Goal: Use online tool/utility: Utilize a website feature to perform a specific function

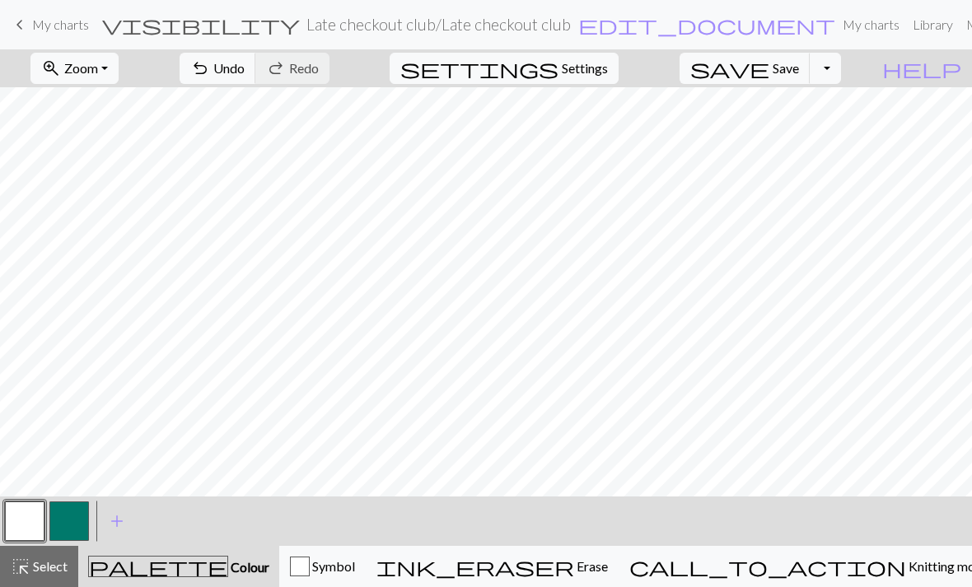
click at [80, 517] on button "button" at bounding box center [69, 521] width 40 height 40
click at [245, 74] on span "Undo" at bounding box center [228, 68] width 31 height 16
click at [49, 513] on button "button" at bounding box center [69, 521] width 40 height 40
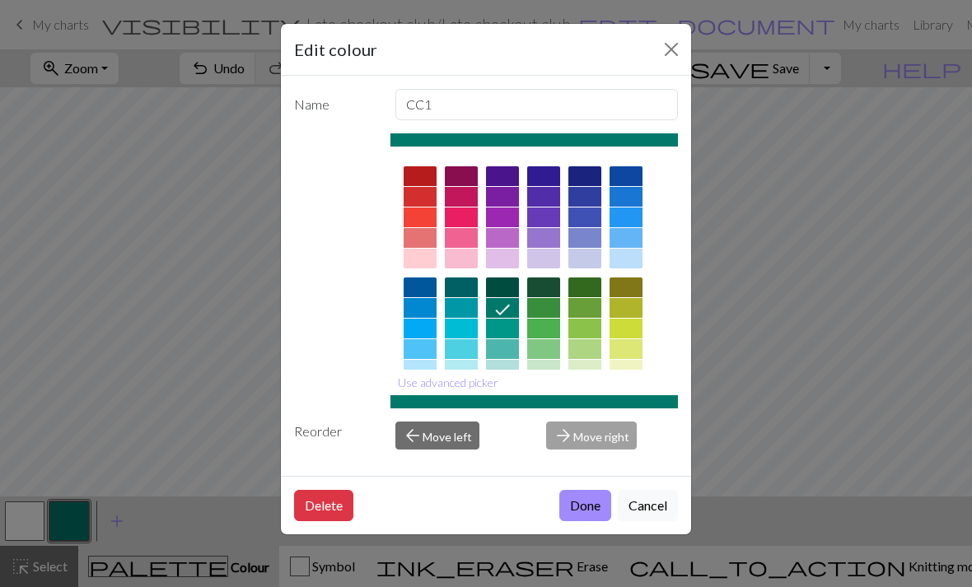
click at [49, 513] on div "Edit colour Name CC1 Use advanced picker Reorder arrow_back Move left arrow_for…" at bounding box center [486, 293] width 972 height 587
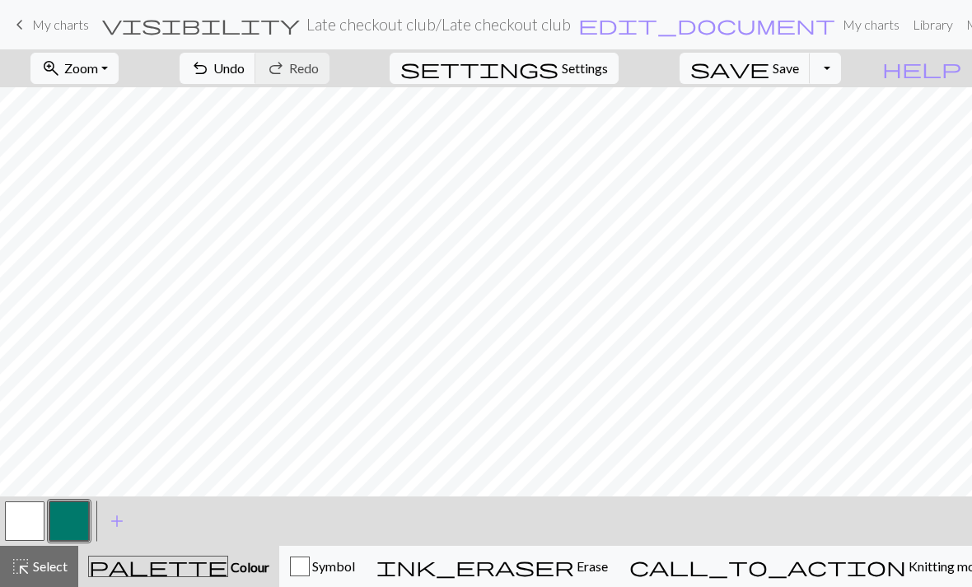
click at [15, 524] on button "button" at bounding box center [25, 521] width 40 height 40
click at [66, 531] on button "button" at bounding box center [69, 521] width 40 height 40
click at [37, 521] on button "button" at bounding box center [25, 521] width 40 height 40
click at [77, 528] on button "button" at bounding box center [69, 521] width 40 height 40
click at [35, 512] on button "button" at bounding box center [25, 521] width 40 height 40
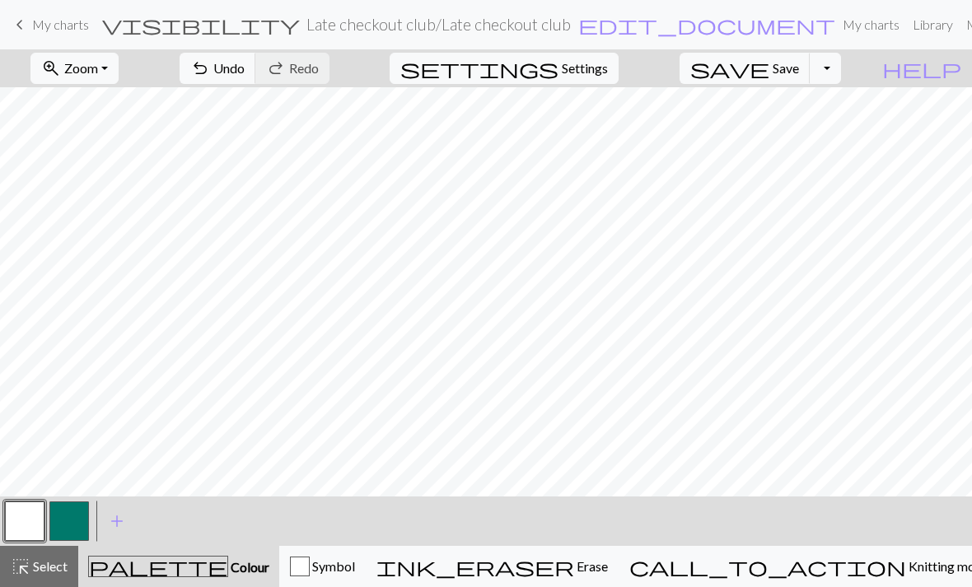
click at [82, 532] on button "button" at bounding box center [69, 521] width 40 height 40
click at [245, 72] on span "Undo" at bounding box center [228, 68] width 31 height 16
click at [245, 76] on span "Undo" at bounding box center [228, 68] width 31 height 16
click at [245, 66] on span "Undo" at bounding box center [228, 68] width 31 height 16
click at [256, 77] on button "undo Undo Undo" at bounding box center [217, 68] width 77 height 31
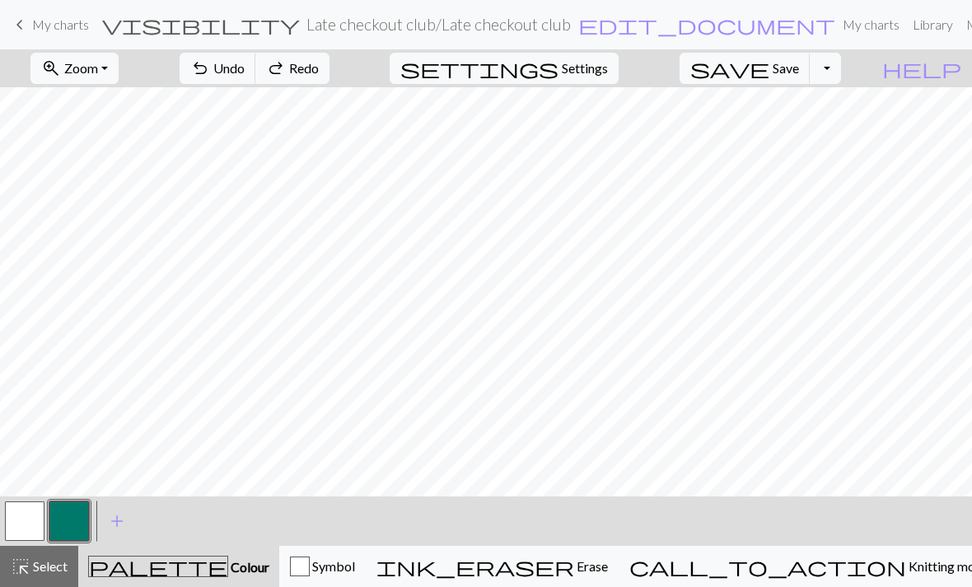
click at [34, 528] on button "button" at bounding box center [25, 521] width 40 height 40
click at [79, 515] on button "button" at bounding box center [69, 521] width 40 height 40
click at [35, 521] on button "button" at bounding box center [25, 521] width 40 height 40
click at [69, 512] on button "button" at bounding box center [69, 521] width 40 height 40
click at [304, 46] on nav "keyboard_arrow_left My charts visibility Late checkout club / Late checkout clu…" at bounding box center [486, 24] width 972 height 49
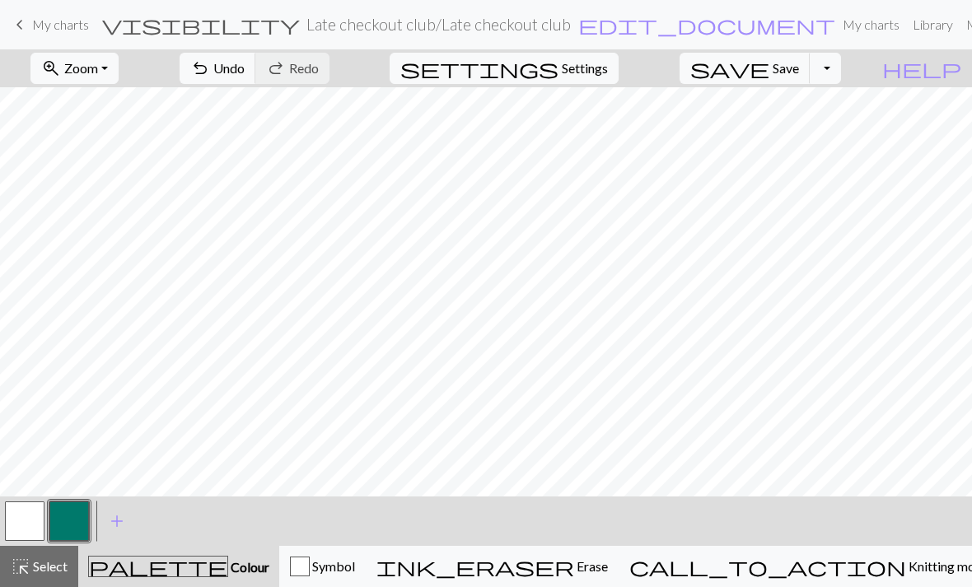
click at [245, 62] on span "Undo" at bounding box center [228, 68] width 31 height 16
click at [245, 71] on span "Undo" at bounding box center [228, 68] width 31 height 16
click at [245, 66] on span "Undo" at bounding box center [228, 68] width 31 height 16
click at [256, 80] on button "undo Undo Undo" at bounding box center [217, 68] width 77 height 31
click at [245, 68] on span "Undo" at bounding box center [228, 68] width 31 height 16
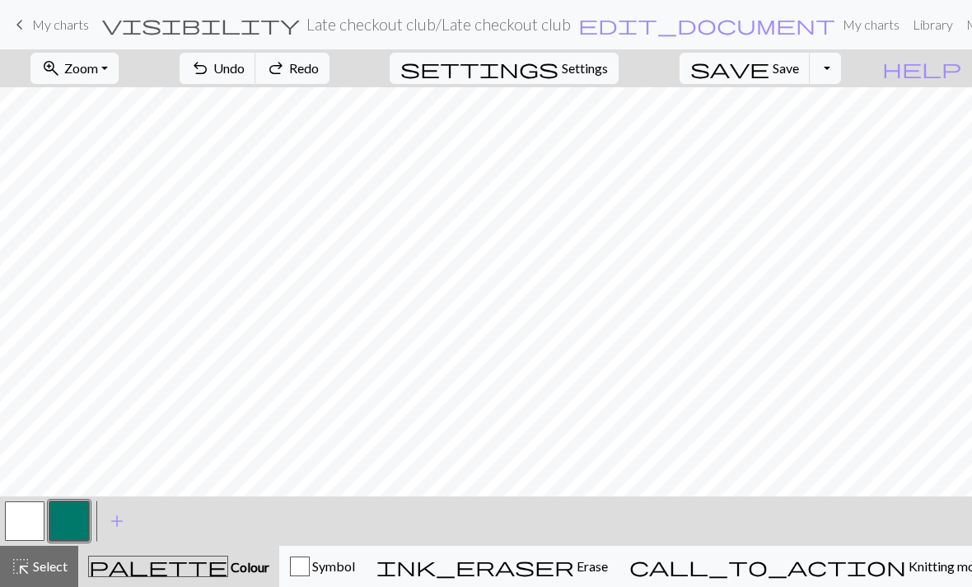
click at [245, 68] on span "Undo" at bounding box center [228, 68] width 31 height 16
click at [245, 60] on span "Undo" at bounding box center [228, 68] width 31 height 16
click at [256, 63] on button "undo Undo Undo" at bounding box center [217, 68] width 77 height 31
click at [245, 67] on span "Undo" at bounding box center [228, 68] width 31 height 16
click at [256, 58] on button "undo Undo Undo" at bounding box center [217, 68] width 77 height 31
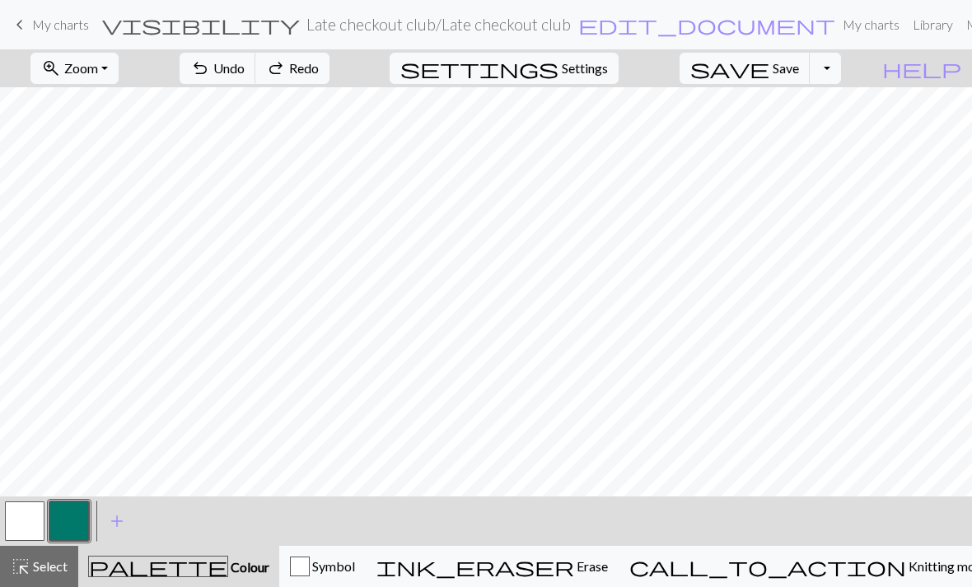
click at [245, 72] on span "Undo" at bounding box center [228, 68] width 31 height 16
click at [245, 64] on span "Undo" at bounding box center [228, 68] width 31 height 16
click at [36, 518] on button "button" at bounding box center [25, 521] width 40 height 40
click at [245, 73] on span "Undo" at bounding box center [228, 68] width 31 height 16
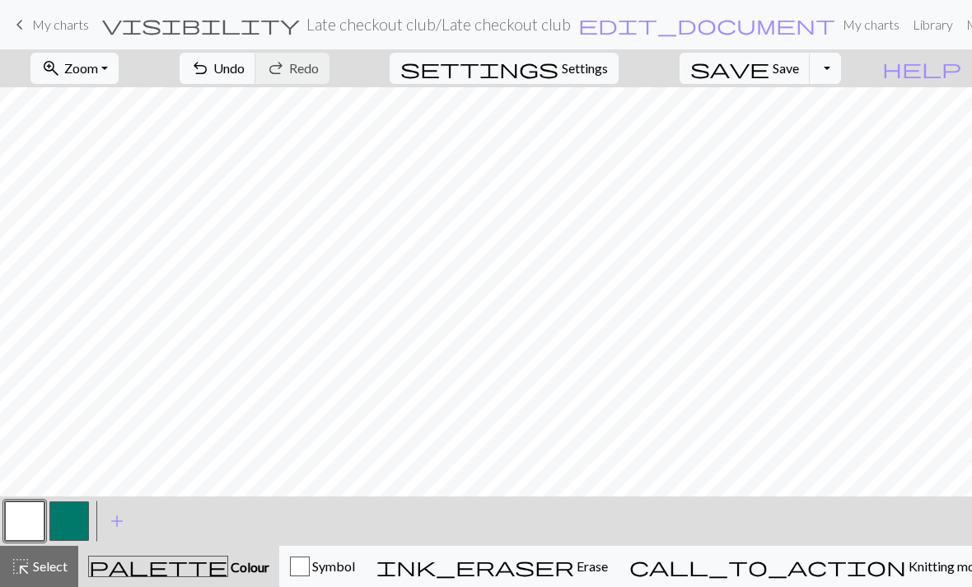
click at [82, 519] on button "button" at bounding box center [69, 521] width 40 height 40
click at [44, 529] on button "button" at bounding box center [25, 521] width 40 height 40
click at [72, 515] on button "button" at bounding box center [69, 521] width 40 height 40
click at [28, 515] on button "button" at bounding box center [25, 521] width 40 height 40
click at [256, 56] on button "undo Undo Undo" at bounding box center [217, 68] width 77 height 31
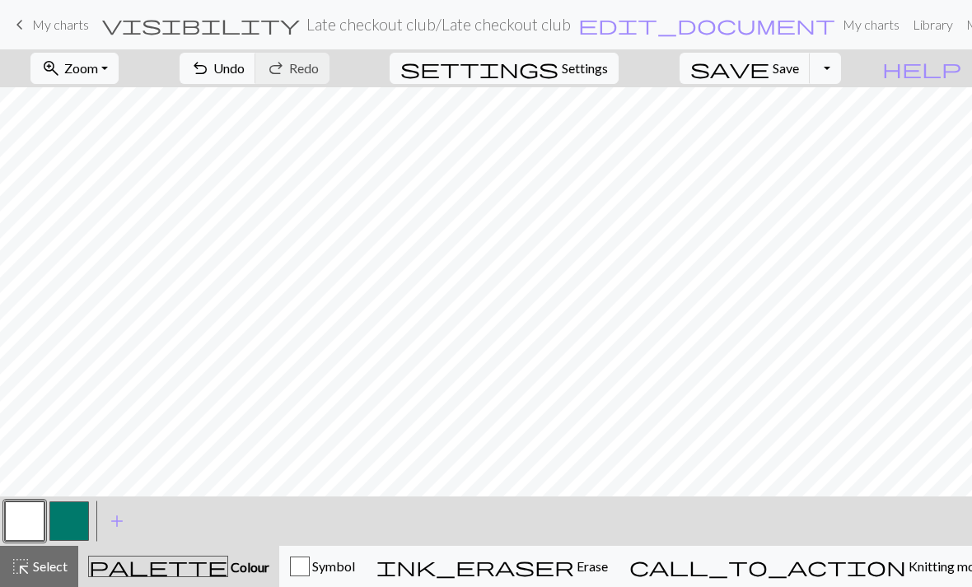
click at [245, 68] on span "Undo" at bounding box center [228, 68] width 31 height 16
click at [324, 49] on nav "keyboard_arrow_left My charts visibility Late checkout club / Late checkout clu…" at bounding box center [486, 24] width 972 height 49
click at [245, 63] on span "Undo" at bounding box center [228, 68] width 31 height 16
click at [163, 8] on div "keyboard_arrow_left My charts visibility Late checkout club / Late checkout clu…" at bounding box center [486, 24] width 972 height 33
